Goal: Task Accomplishment & Management: Manage account settings

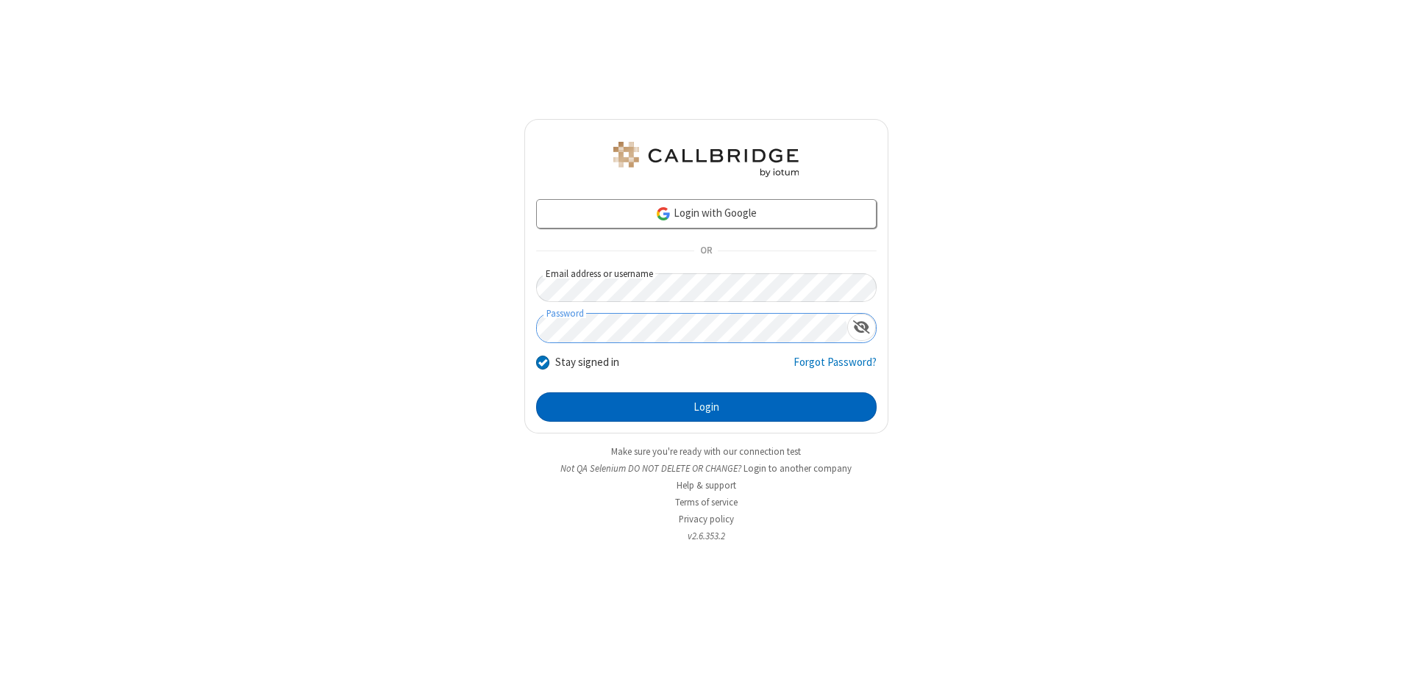
click at [706, 407] on button "Login" at bounding box center [706, 407] width 340 height 29
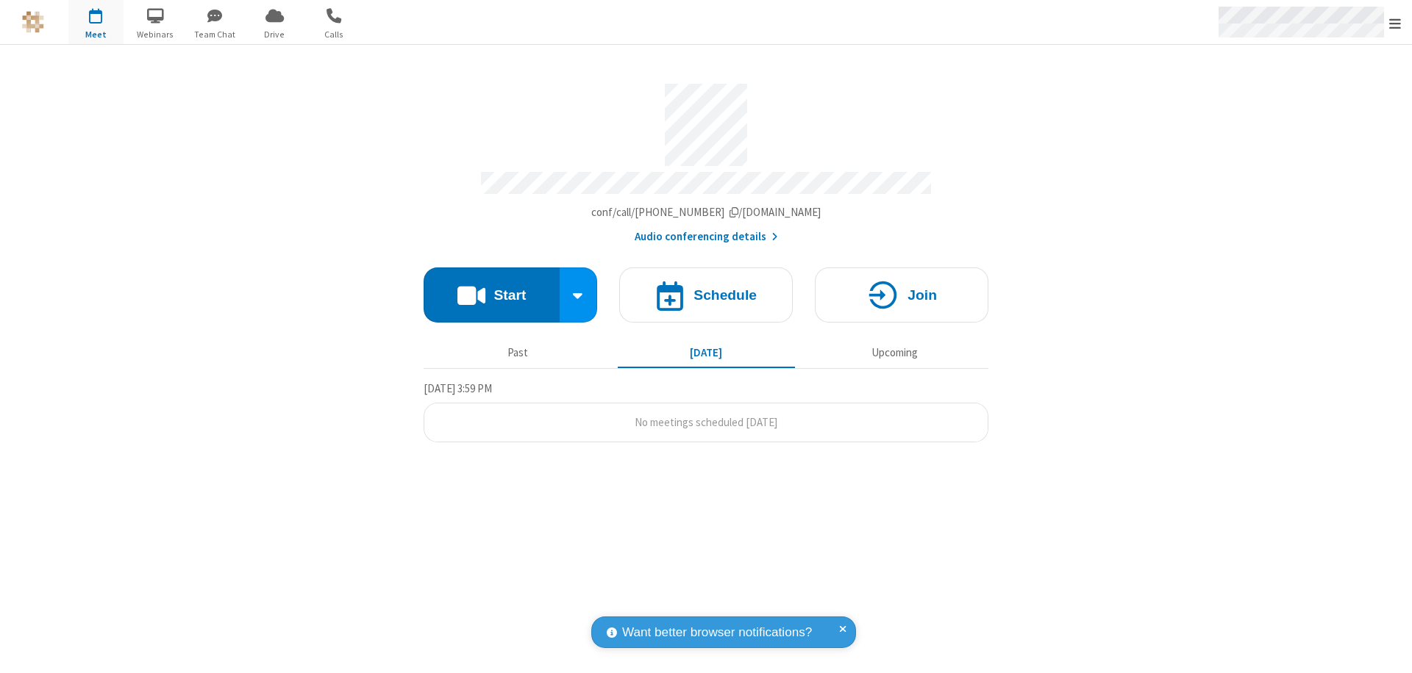
click at [1395, 23] on span "Open menu" at bounding box center [1395, 23] width 12 height 15
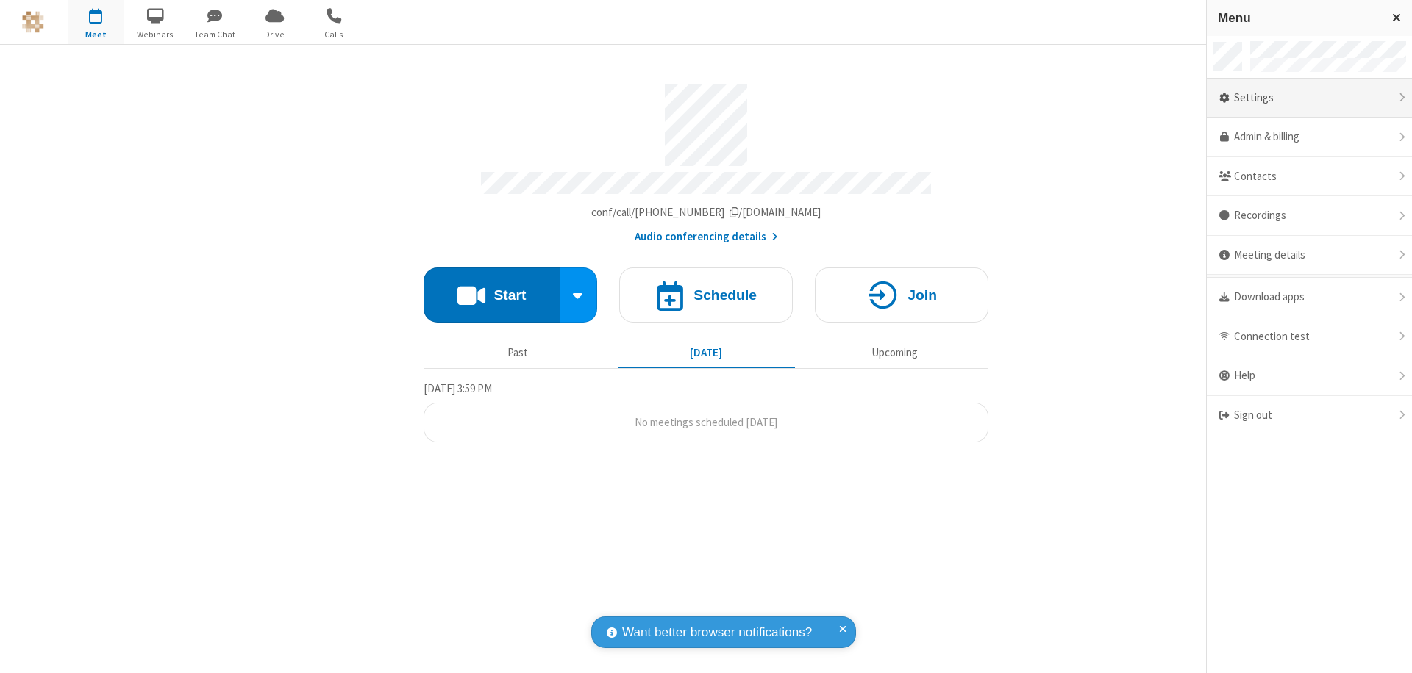
click at [1309, 98] on div "Settings" at bounding box center [1308, 99] width 205 height 40
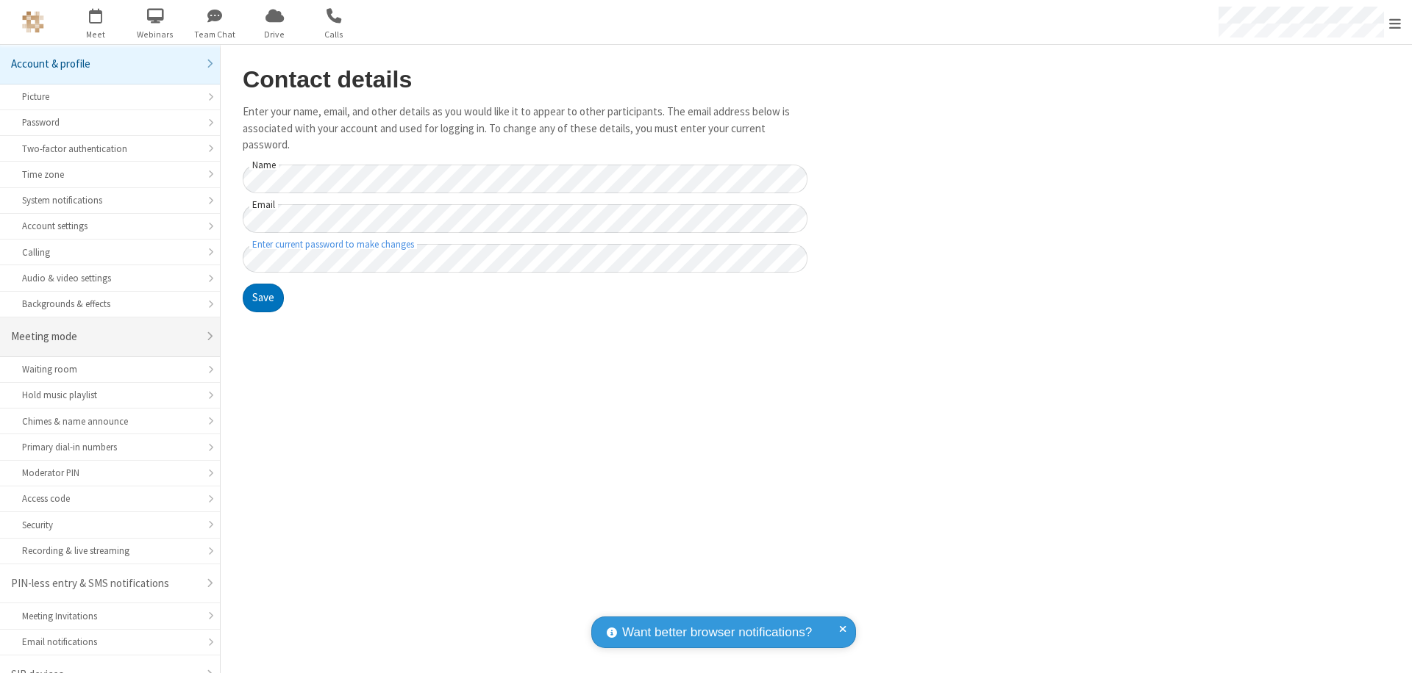
click at [104, 329] on div "Meeting mode" at bounding box center [104, 337] width 187 height 17
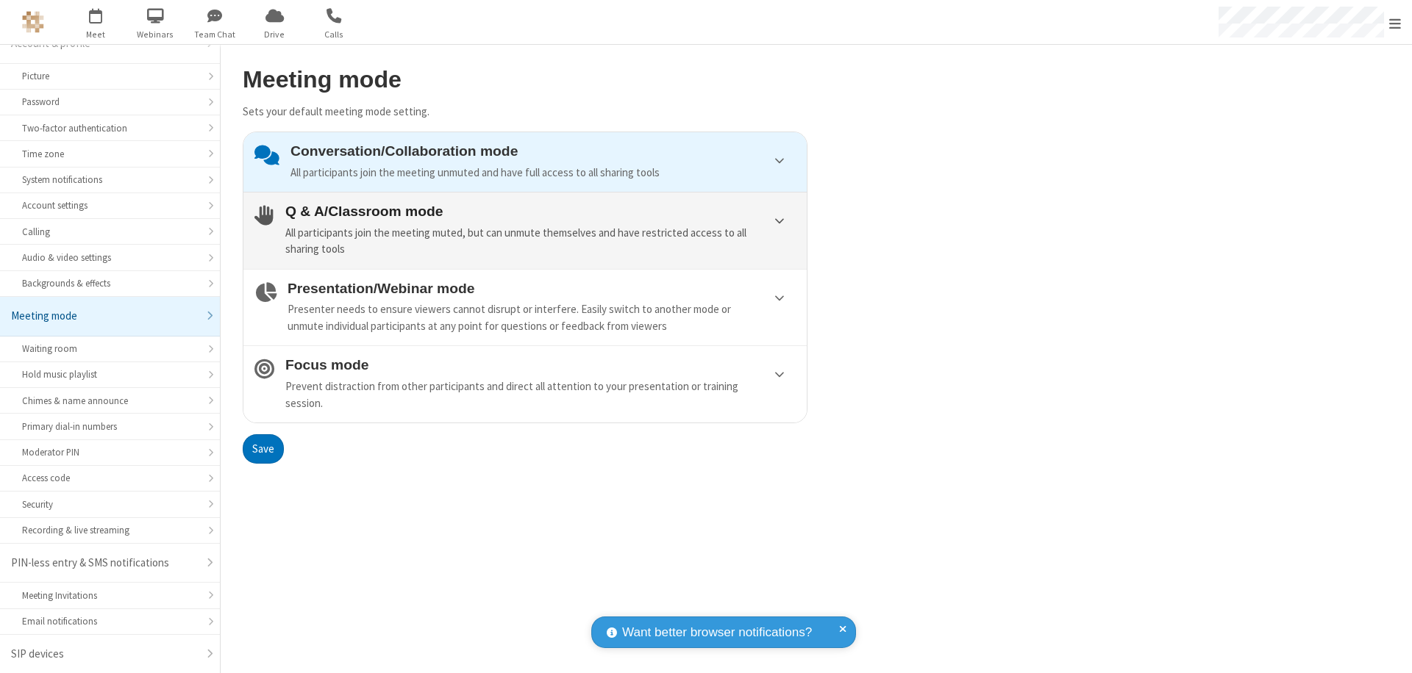
click at [525, 230] on div "All participants join the meeting muted, but can unmute themselves and have res…" at bounding box center [540, 241] width 510 height 33
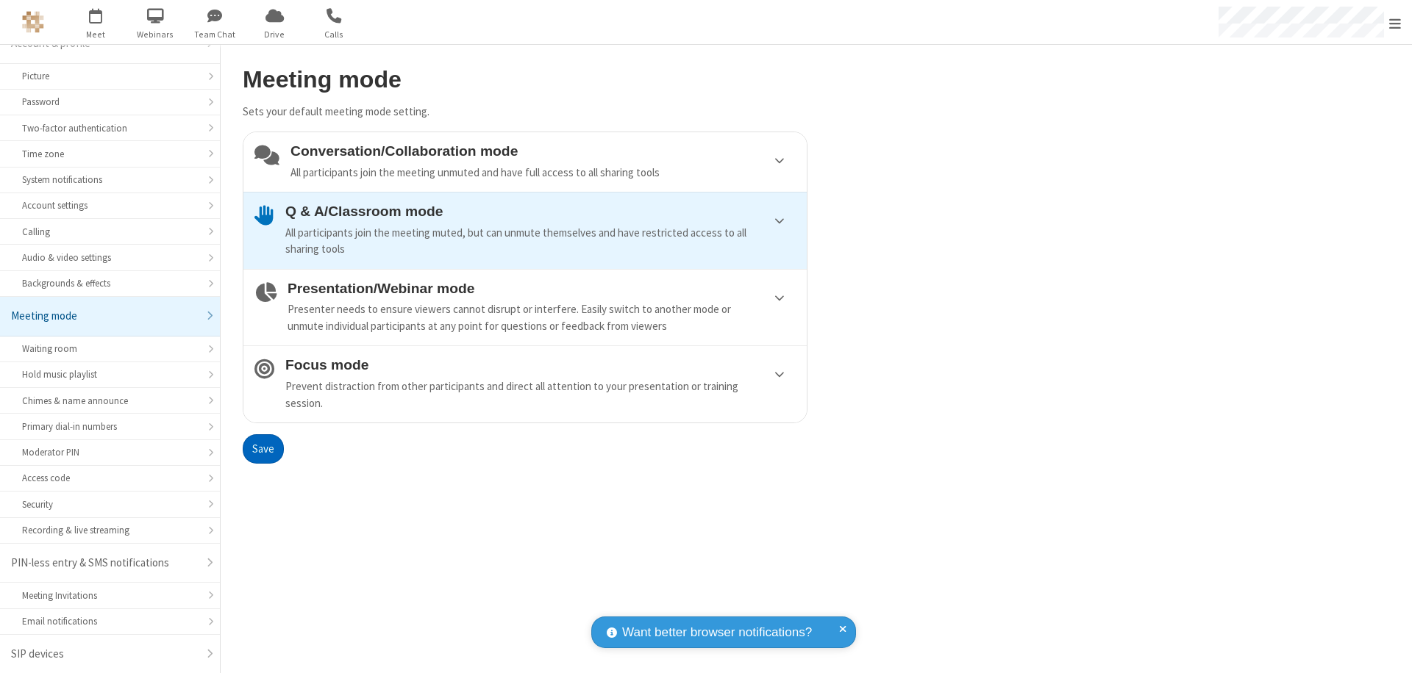
click at [262, 448] on button "Save" at bounding box center [263, 448] width 41 height 29
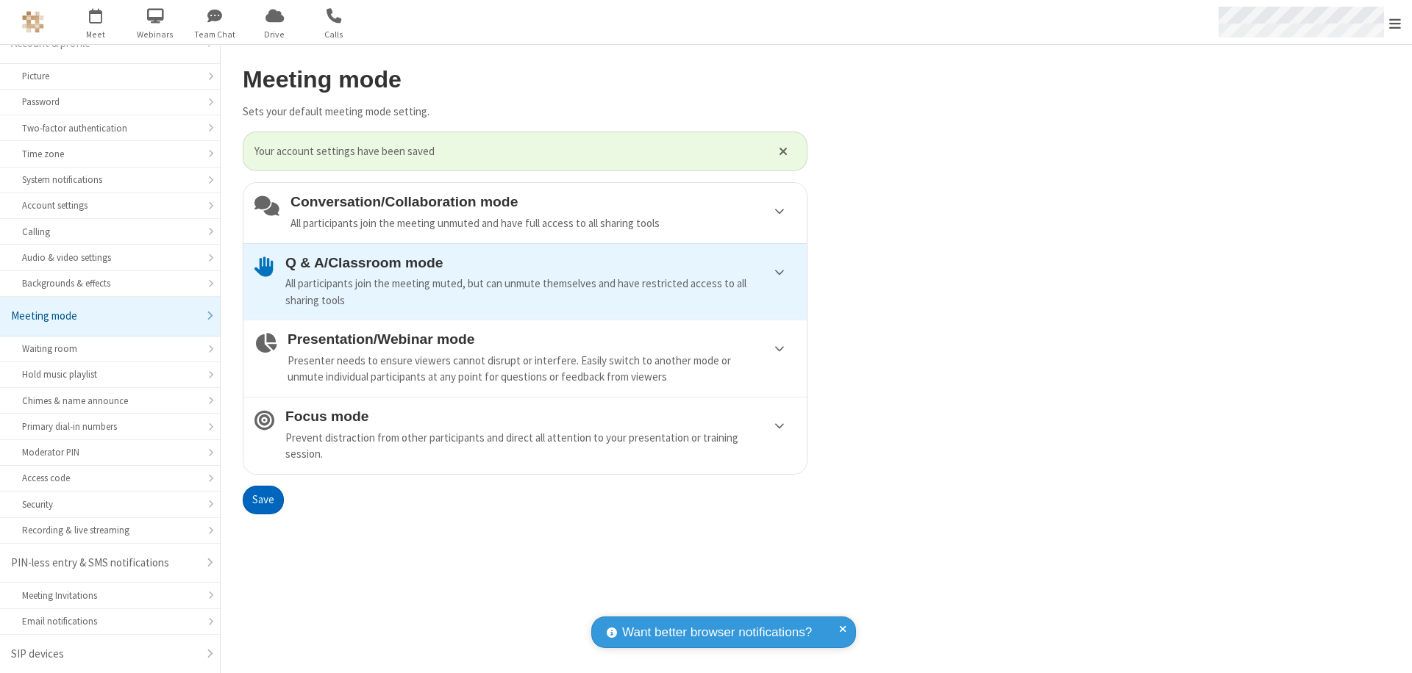
click at [1395, 22] on span "Open menu" at bounding box center [1395, 23] width 12 height 15
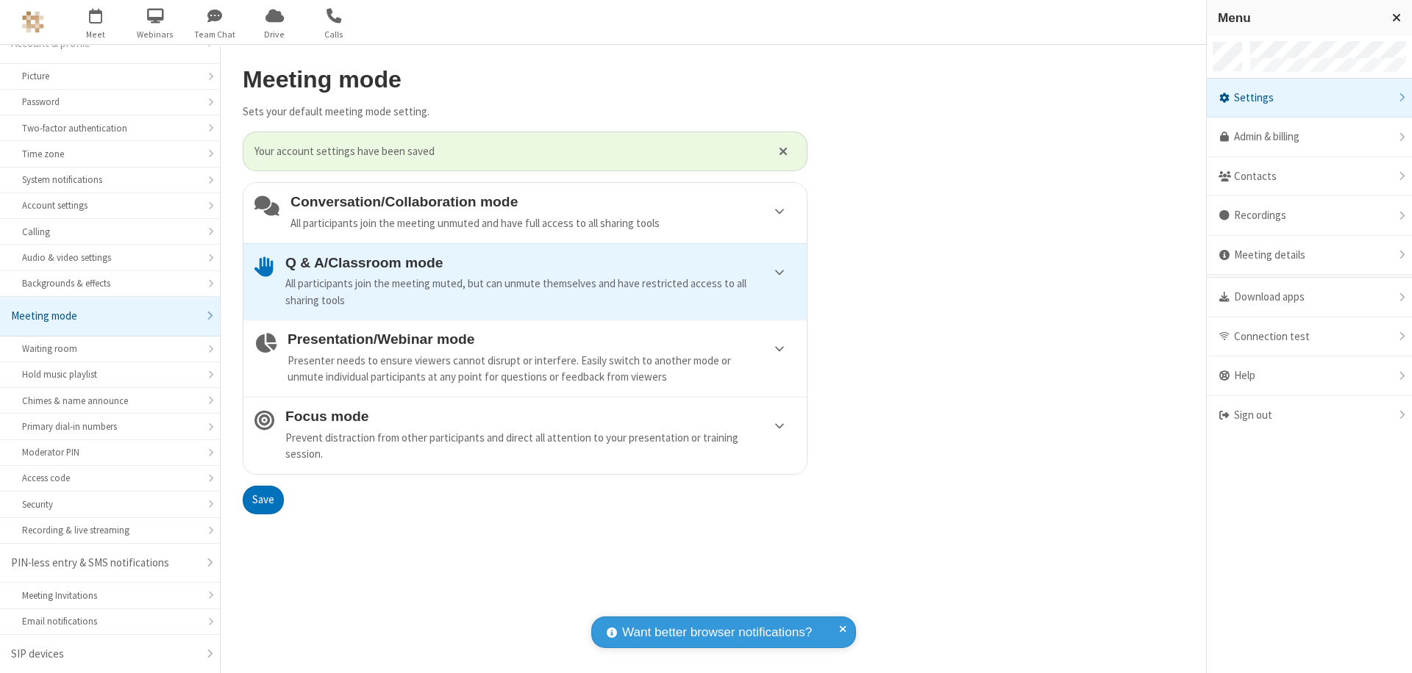
click at [1309, 415] on div "Sign out" at bounding box center [1308, 415] width 205 height 39
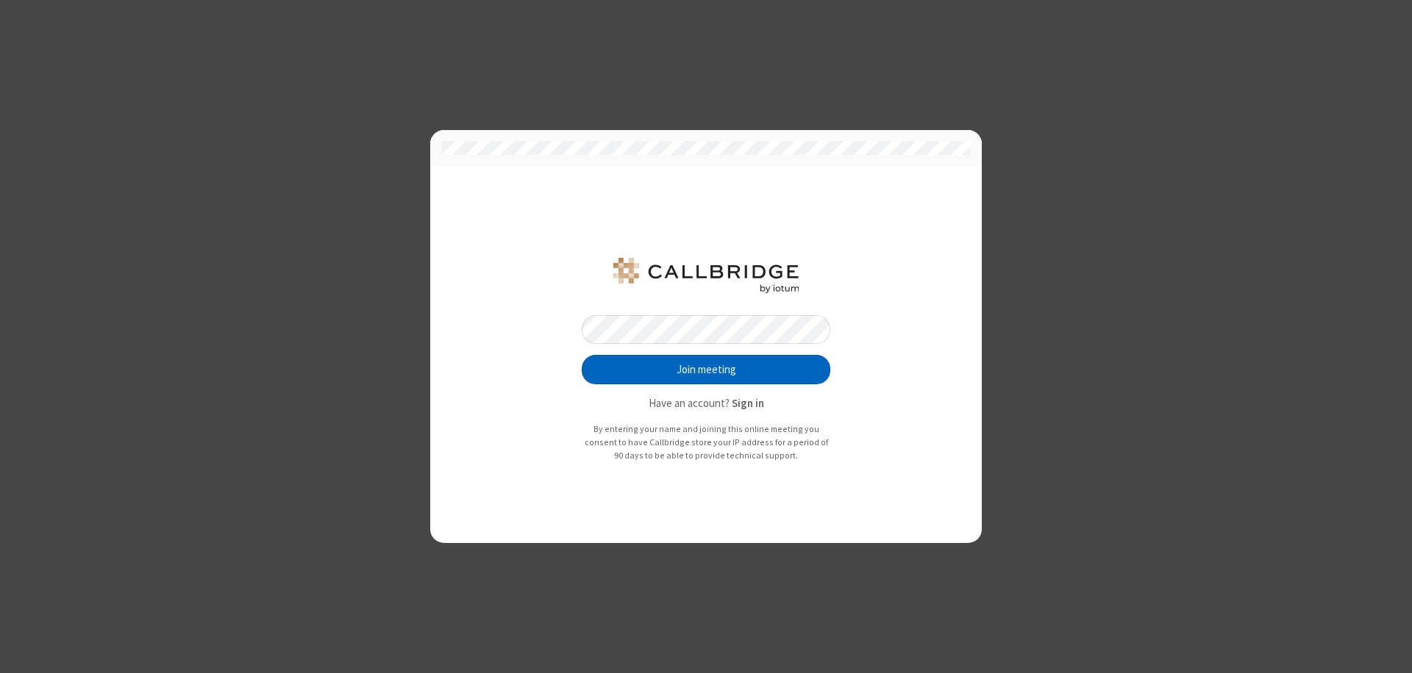
click at [706, 370] on button "Join meeting" at bounding box center [706, 369] width 248 height 29
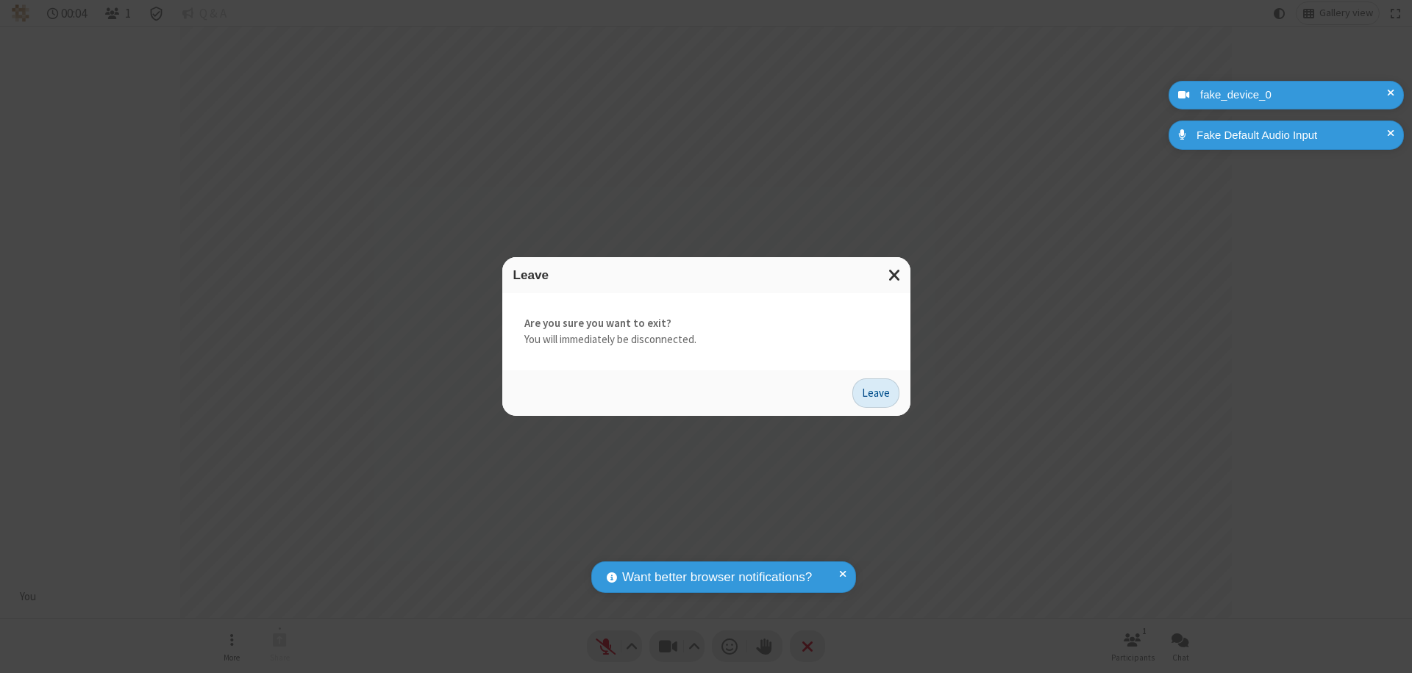
click at [876, 393] on button "Leave" at bounding box center [875, 393] width 47 height 29
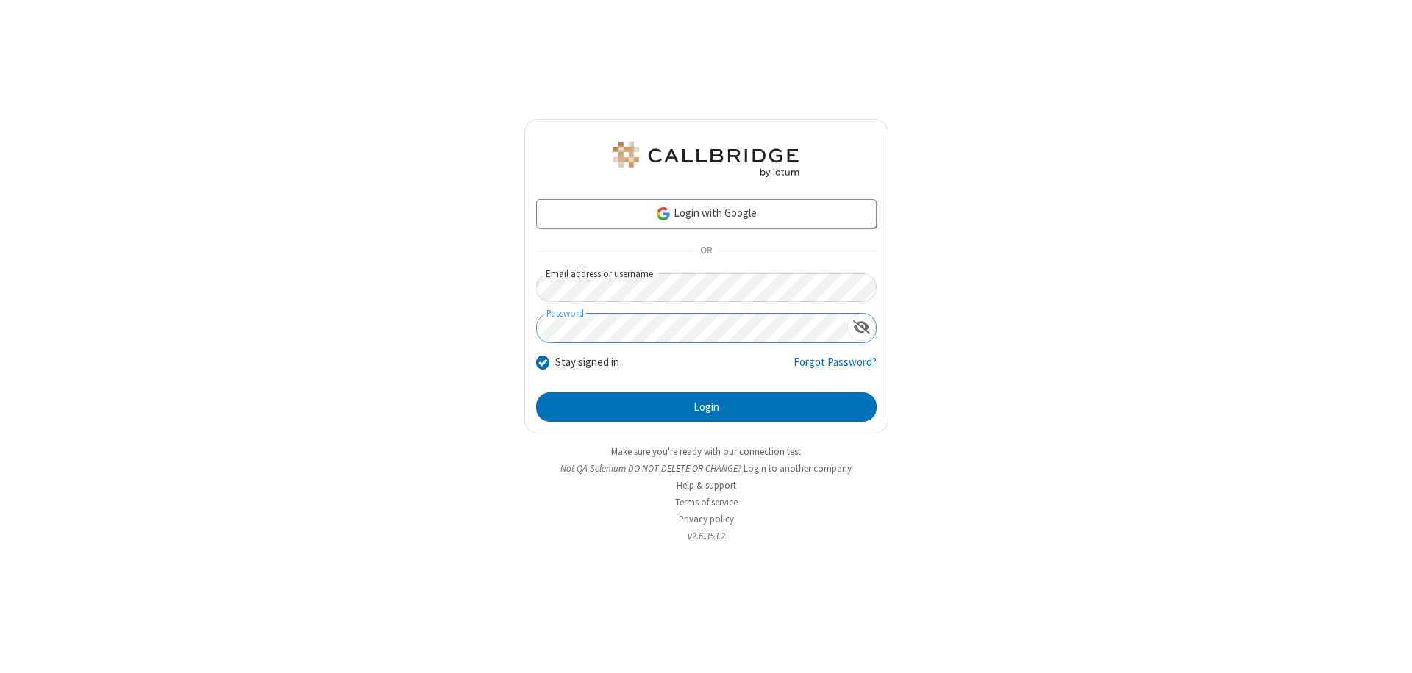
click at [706, 407] on button "Login" at bounding box center [706, 407] width 340 height 29
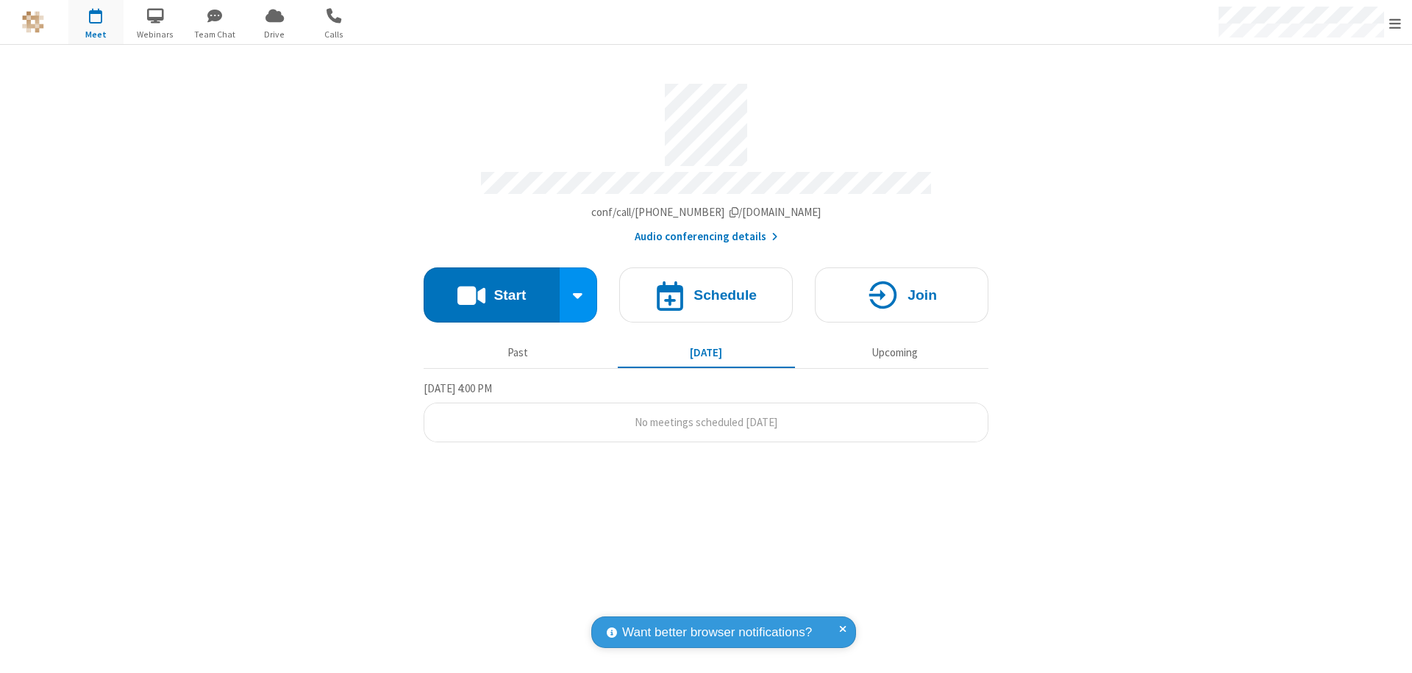
click at [1395, 23] on span "Open menu" at bounding box center [1395, 23] width 12 height 15
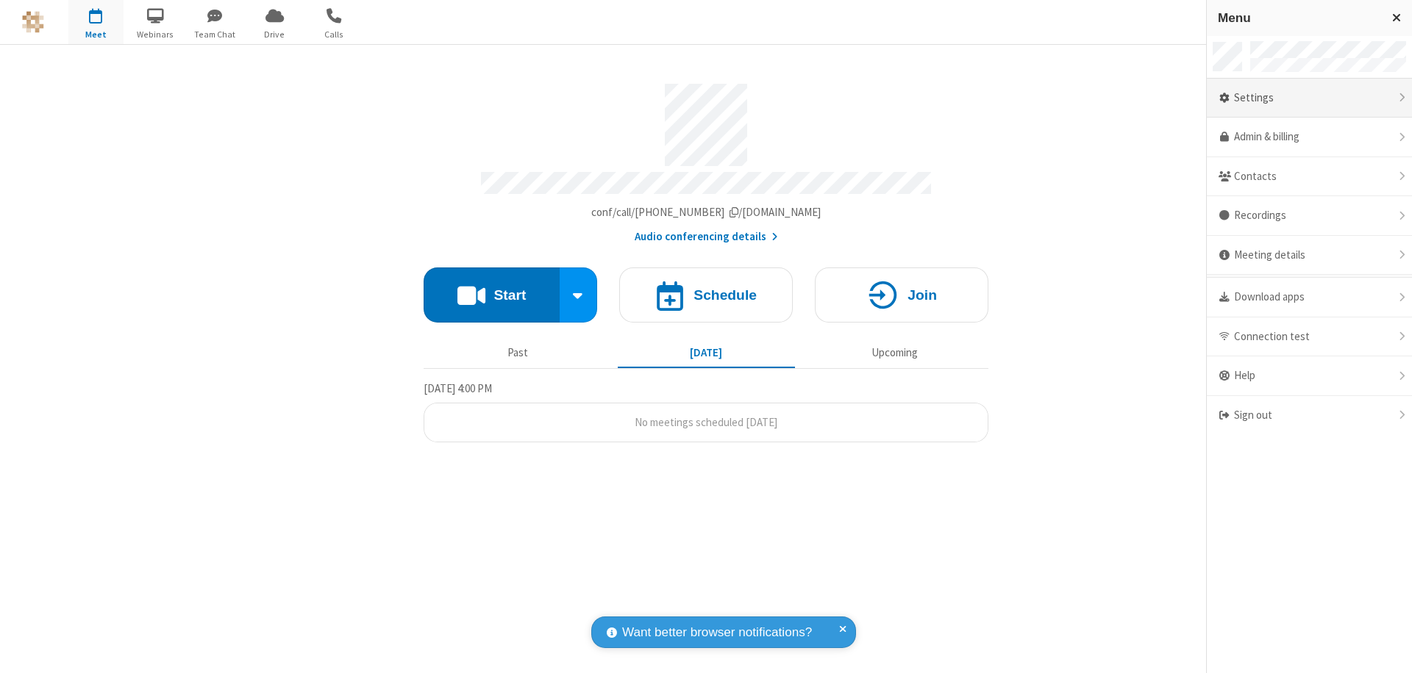
click at [1309, 98] on div "Settings" at bounding box center [1308, 99] width 205 height 40
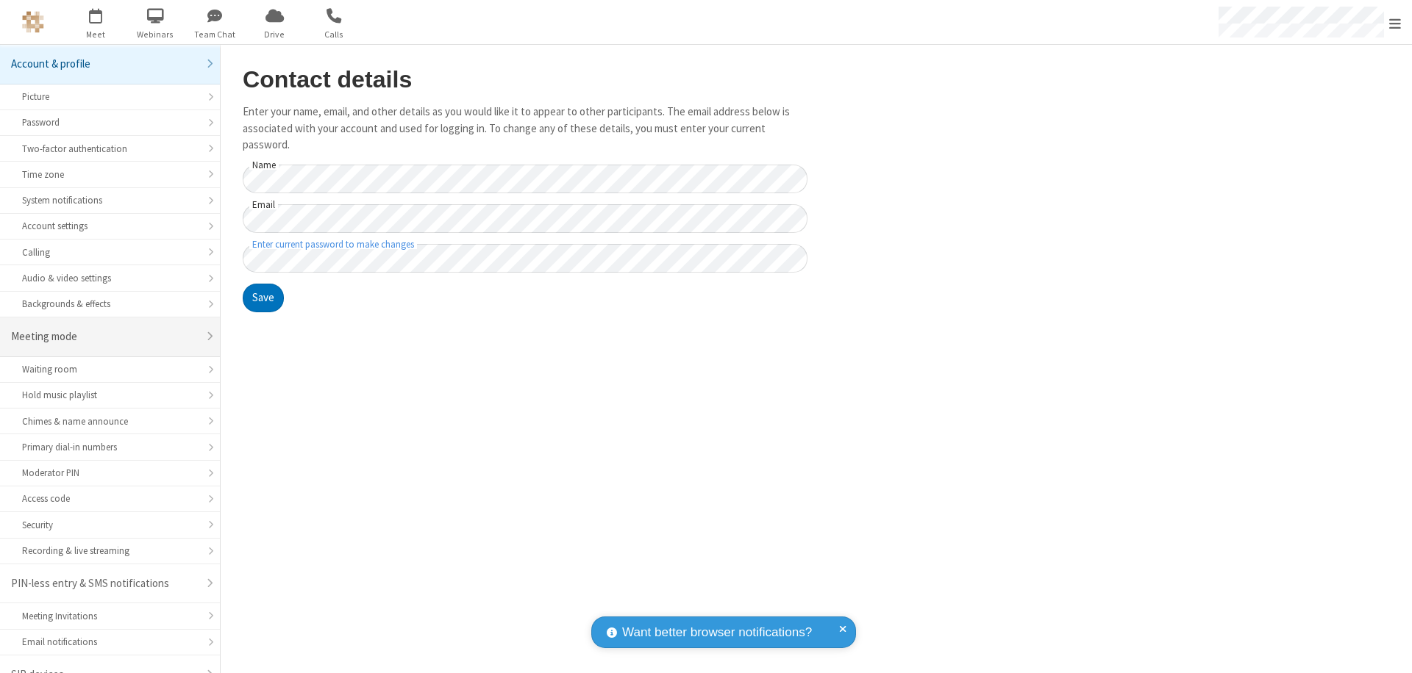
click at [104, 329] on div "Meeting mode" at bounding box center [104, 337] width 187 height 17
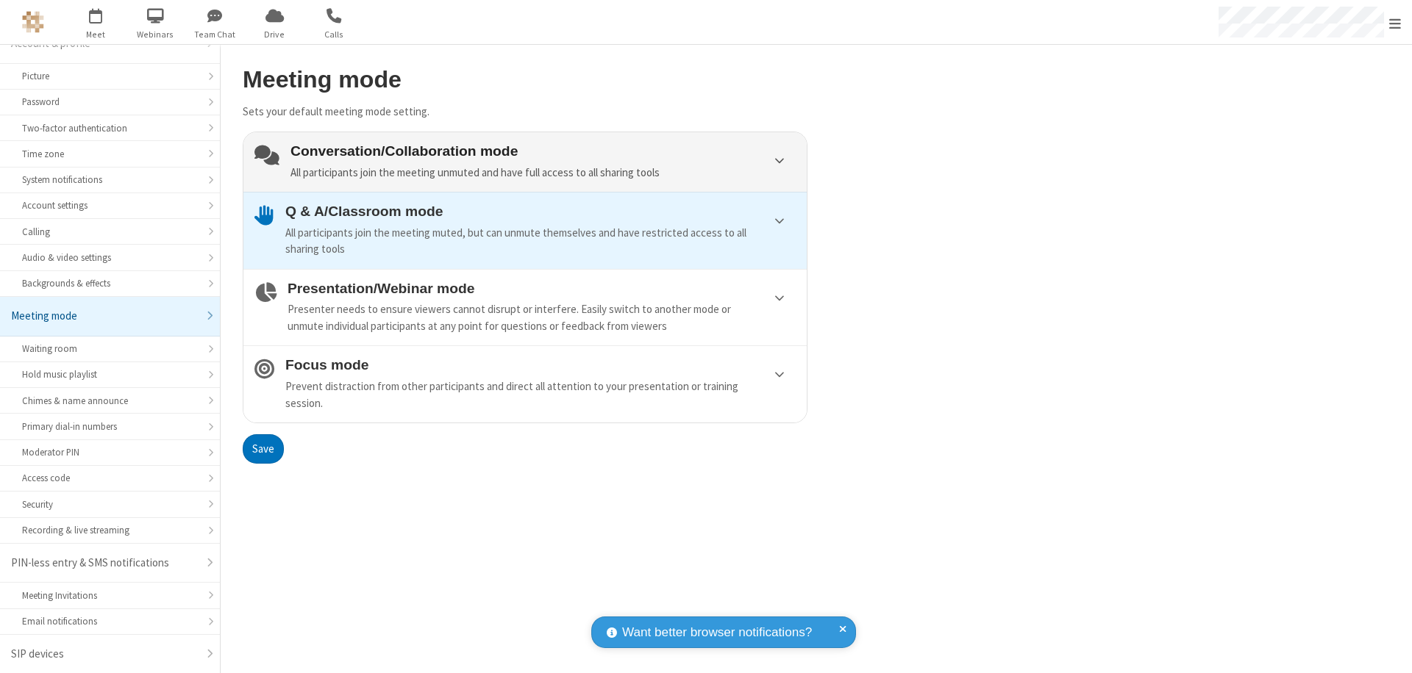
click at [525, 162] on div "Conversation/Collaboration mode All participants join the meeting unmuted and h…" at bounding box center [542, 161] width 505 height 37
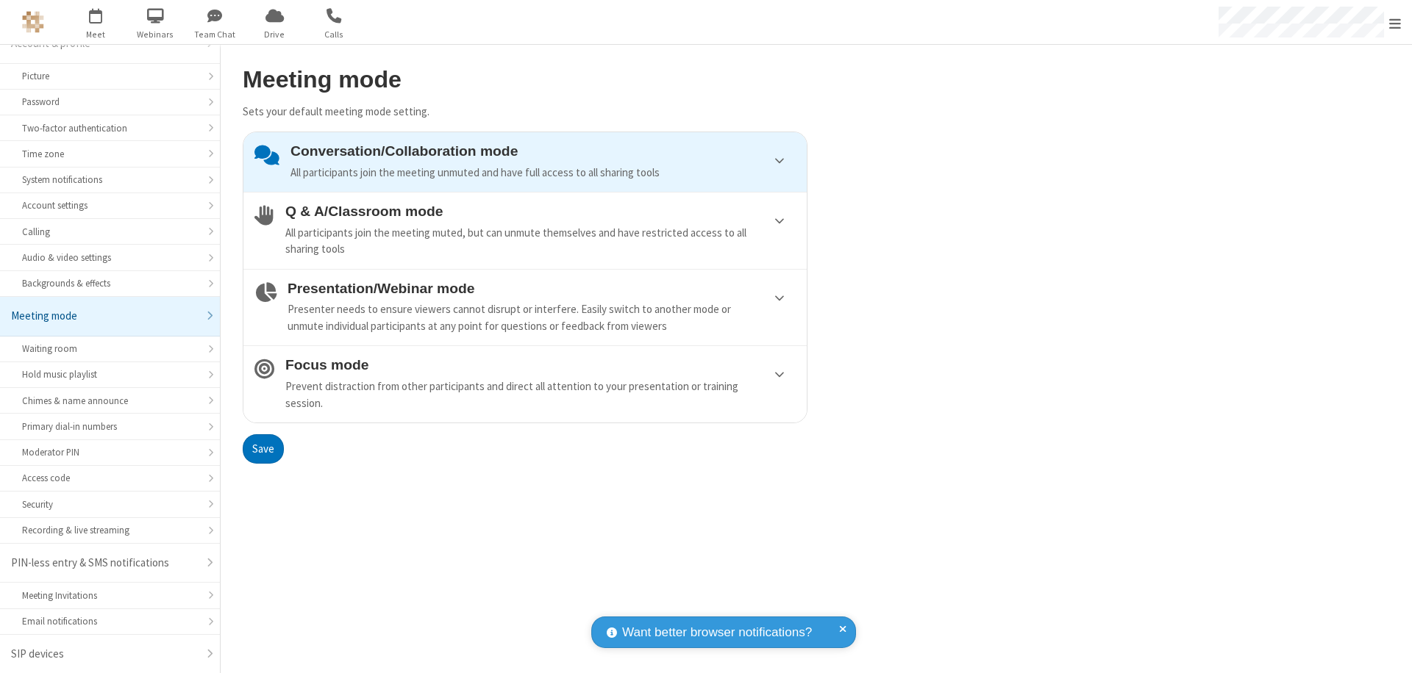
click at [262, 448] on button "Save" at bounding box center [263, 448] width 41 height 29
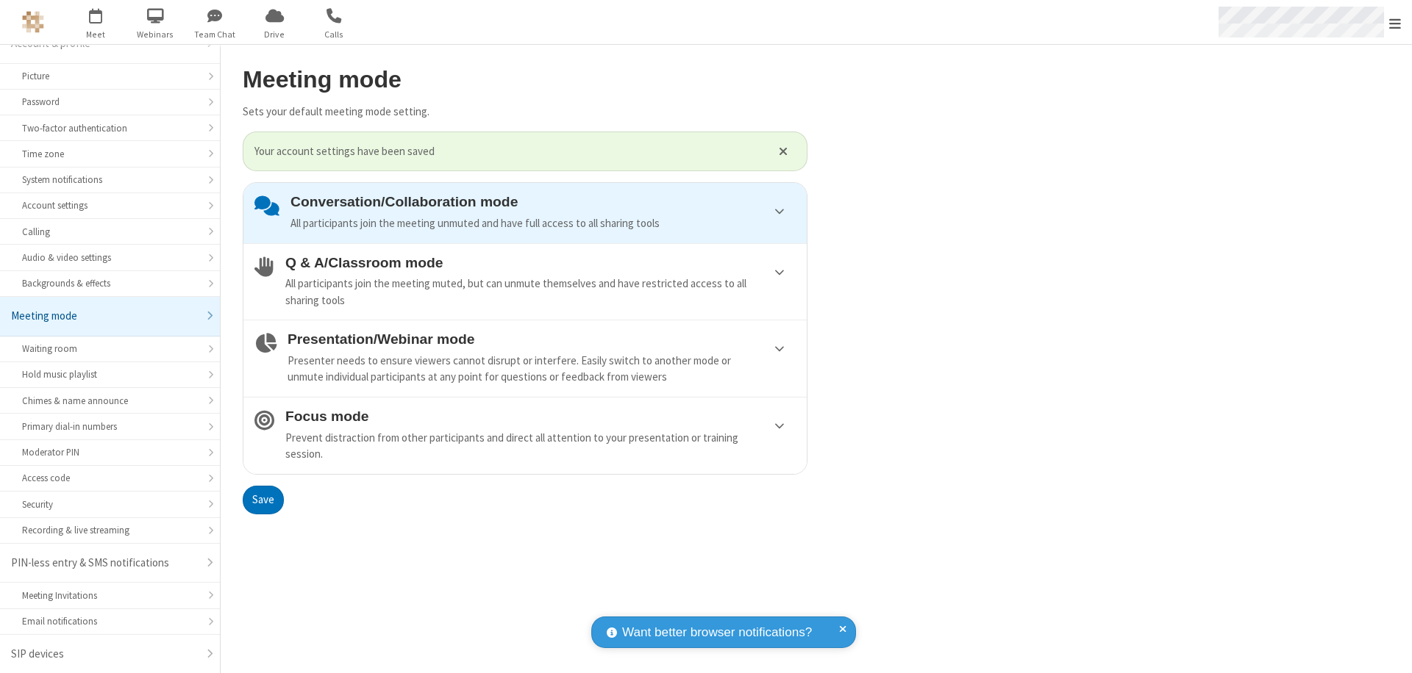
click at [1395, 22] on span "Open menu" at bounding box center [1395, 23] width 12 height 15
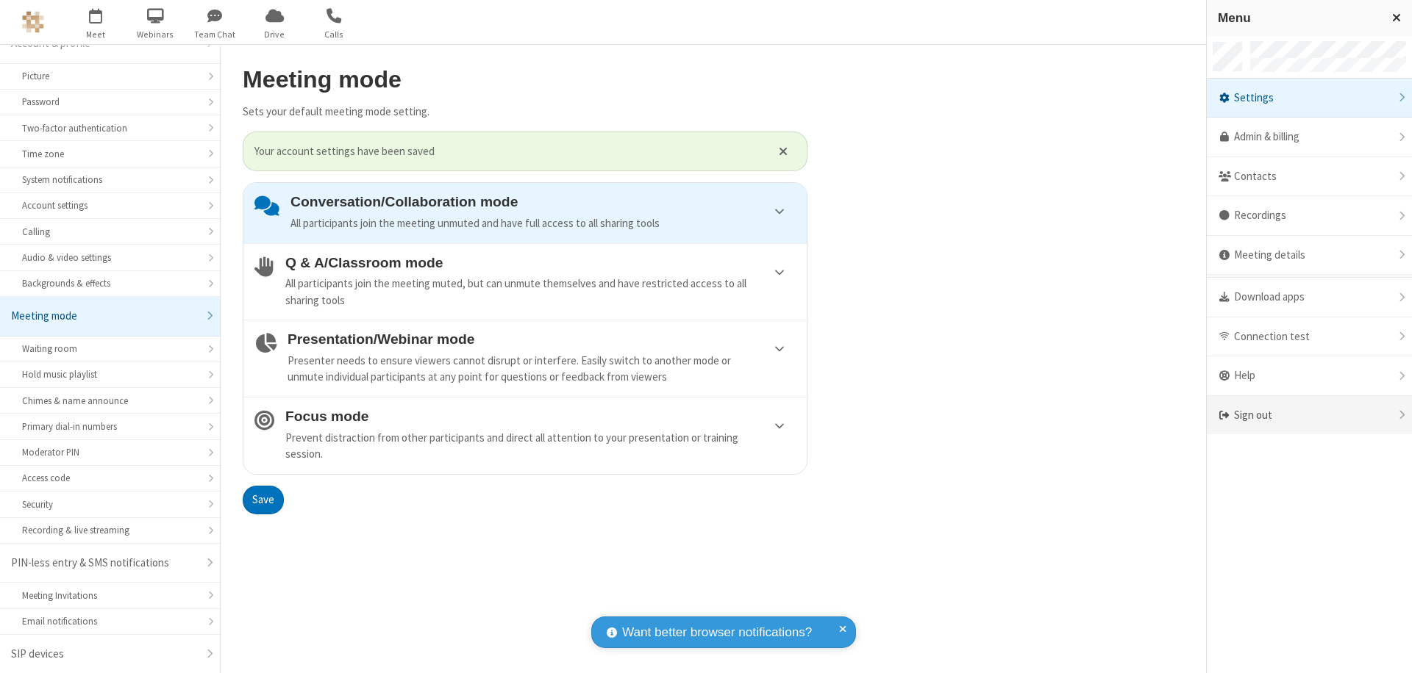
click at [1309, 415] on div "Sign out" at bounding box center [1308, 415] width 205 height 39
